Goal: Task Accomplishment & Management: Complete application form

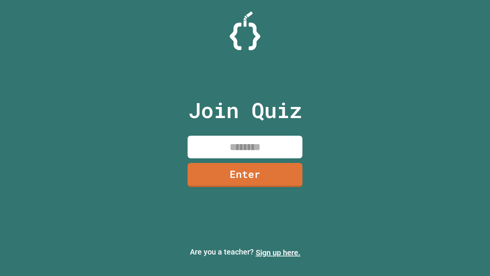
click at [278, 252] on link "Sign up here." at bounding box center [278, 252] width 45 height 9
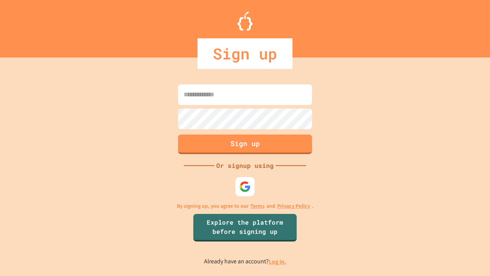
click at [278, 261] on link "Log in." at bounding box center [278, 261] width 18 height 8
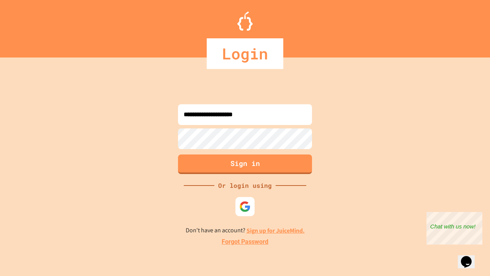
type input "**********"
